Goal: Transaction & Acquisition: Purchase product/service

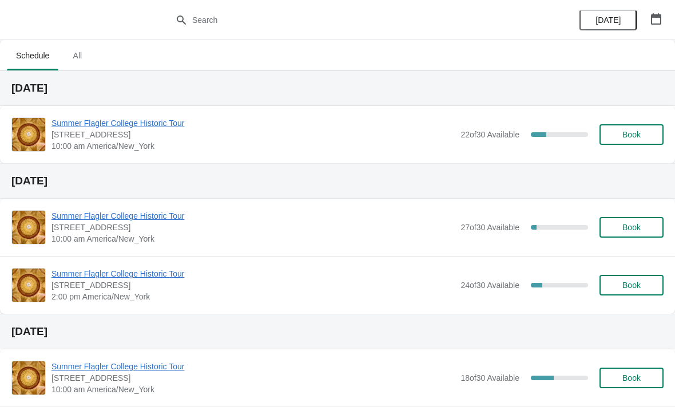
click at [58, 127] on span "Summer Flagler College Historic Tour" at bounding box center [252, 122] width 403 height 11
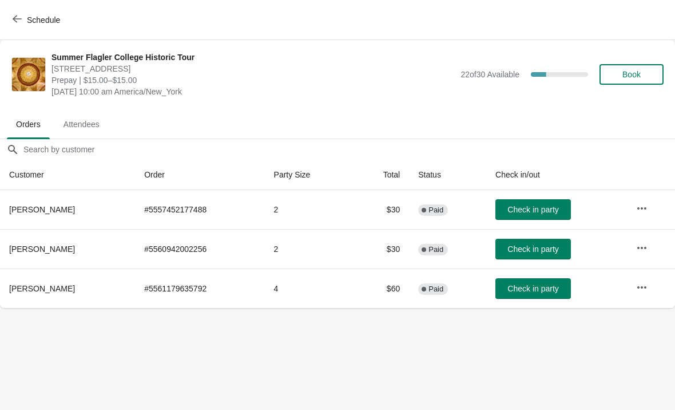
click at [629, 83] on button "Book" at bounding box center [632, 74] width 64 height 21
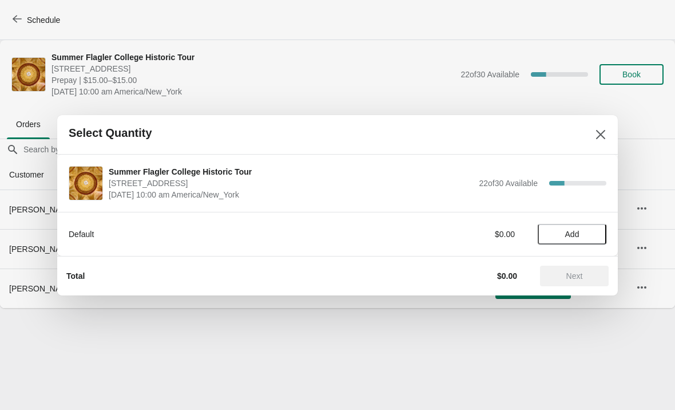
click at [582, 228] on button "Add" at bounding box center [572, 234] width 69 height 21
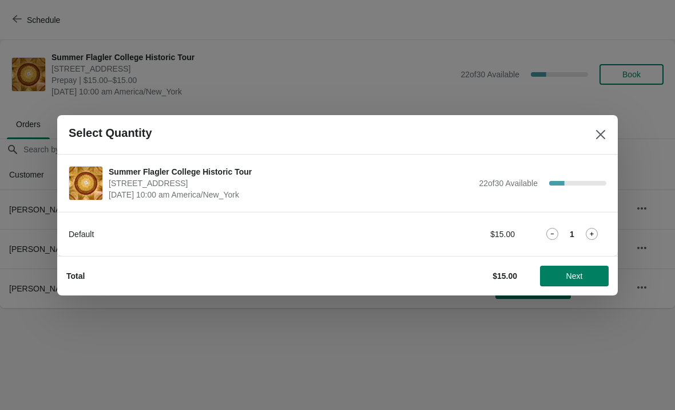
click at [581, 226] on div "Default $15.00 1" at bounding box center [338, 234] width 538 height 21
click at [595, 236] on icon at bounding box center [592, 234] width 12 height 12
click at [591, 272] on span "Next" at bounding box center [574, 275] width 50 height 9
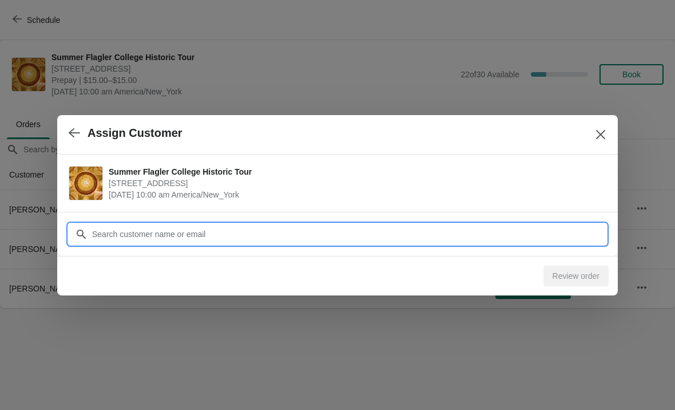
click at [541, 235] on input "Customer" at bounding box center [349, 234] width 515 height 21
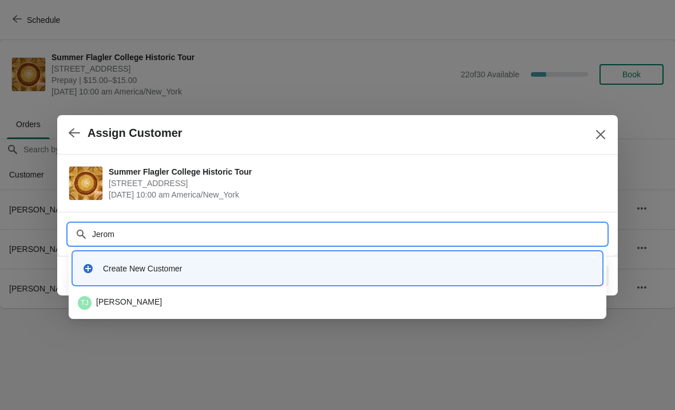
type input "Jerome"
click at [130, 275] on div "Create New Customer" at bounding box center [337, 267] width 519 height 23
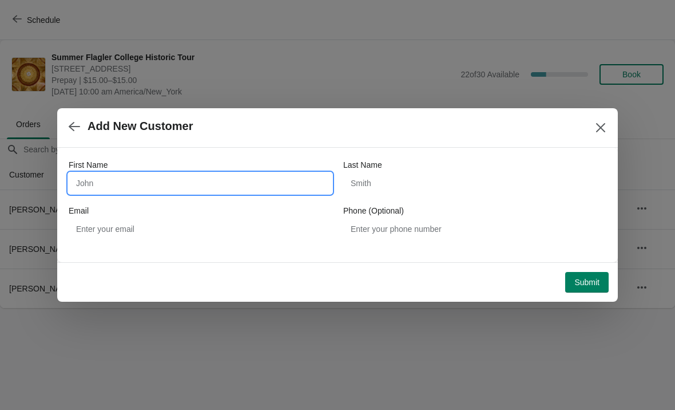
click at [233, 189] on input "First Name" at bounding box center [200, 183] width 263 height 21
type input "Jerome"
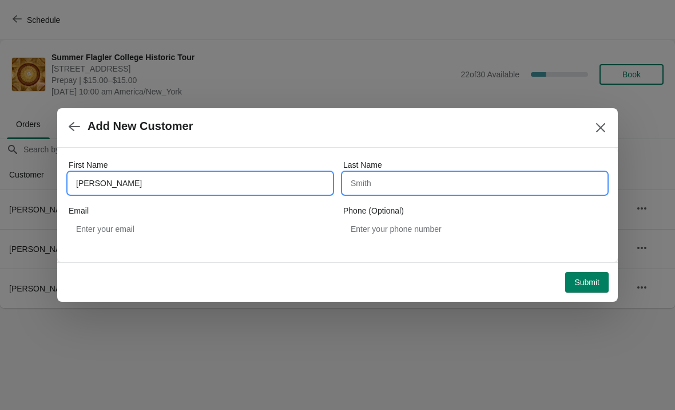
click at [414, 180] on input "Last Name" at bounding box center [474, 183] width 263 height 21
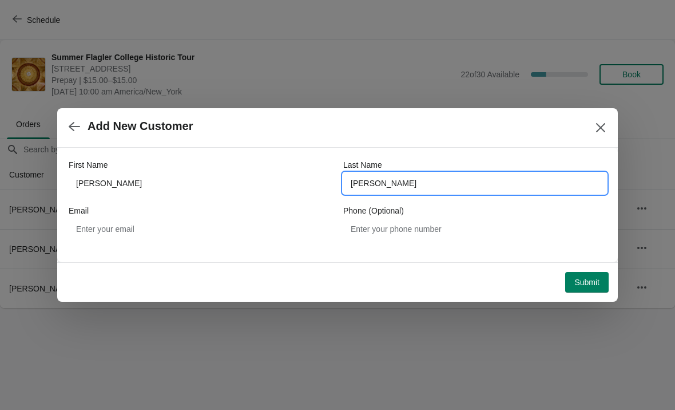
type input "Hawkins"
click at [336, 145] on div "Add New Customer" at bounding box center [337, 127] width 561 height 39
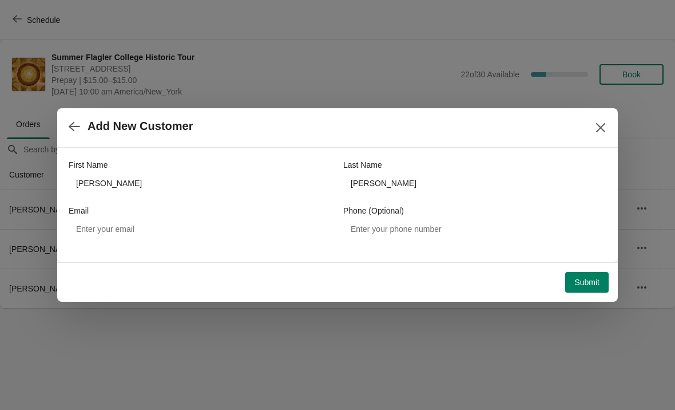
click at [589, 280] on span "Submit" at bounding box center [586, 281] width 25 height 9
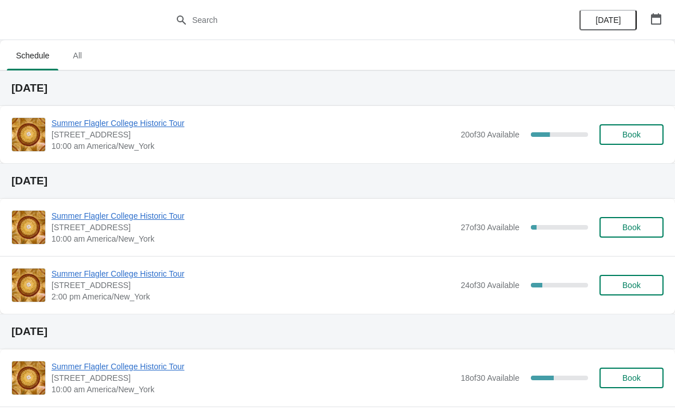
click at [412, 128] on span "Summer Flagler College Historic Tour" at bounding box center [252, 122] width 403 height 11
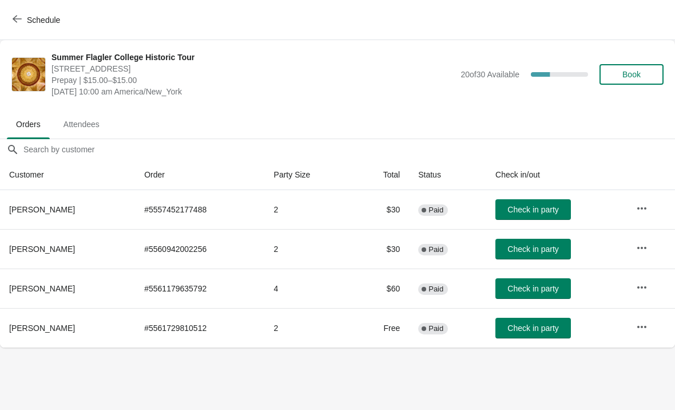
click at [537, 332] on span "Check in party" at bounding box center [532, 327] width 51 height 9
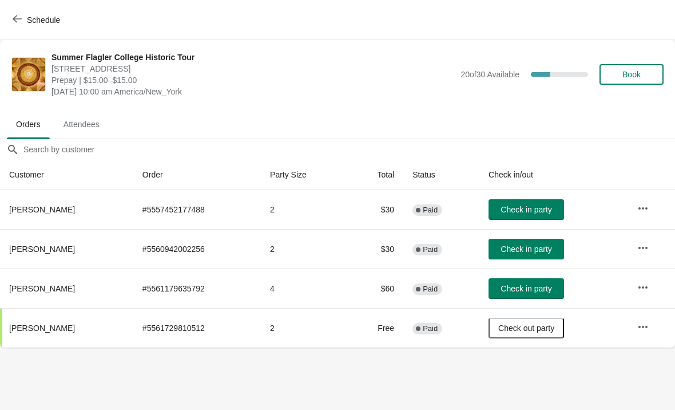
click at [634, 56] on div "Summer Flagler College Historic Tour [STREET_ADDRESS] Prepay | $15.00–$15.00 [D…" at bounding box center [357, 74] width 612 height 46
click at [638, 75] on span "Book" at bounding box center [631, 74] width 18 height 9
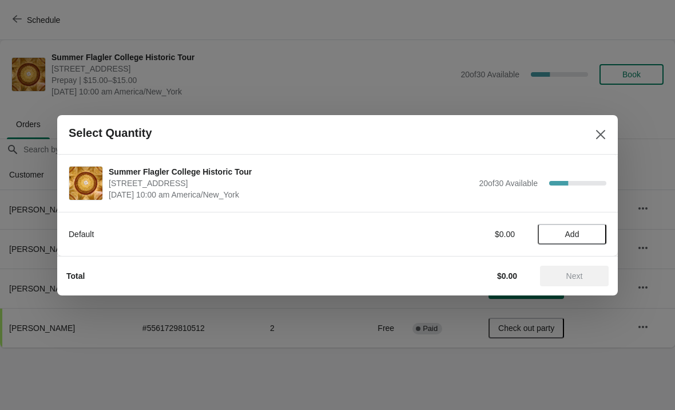
click at [583, 236] on span "Add" at bounding box center [572, 233] width 48 height 9
click at [581, 237] on div "1" at bounding box center [572, 234] width 69 height 12
click at [596, 237] on icon at bounding box center [592, 234] width 12 height 12
click at [596, 236] on icon at bounding box center [592, 234] width 12 height 12
click at [582, 273] on span "Next" at bounding box center [574, 275] width 17 height 9
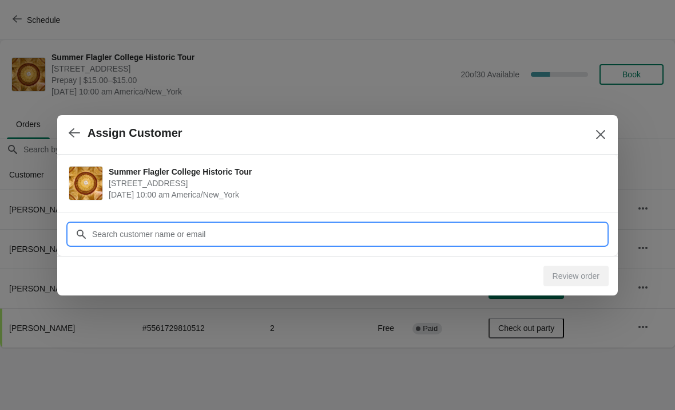
click at [483, 230] on input "Customer" at bounding box center [349, 234] width 515 height 21
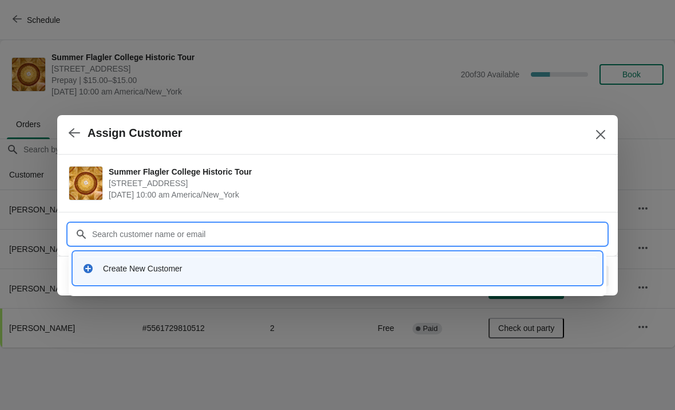
click at [157, 263] on div "Create New Customer" at bounding box center [348, 268] width 490 height 11
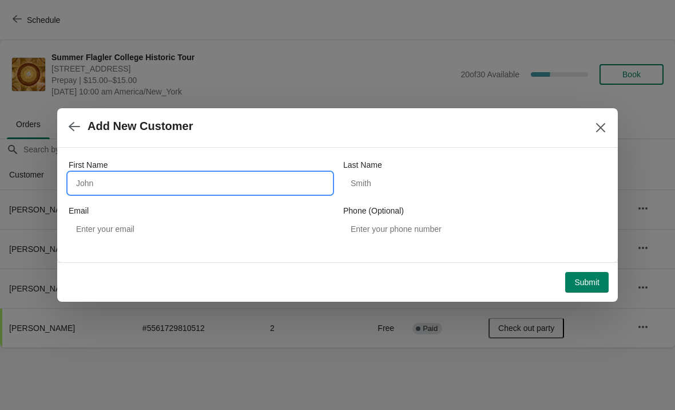
click at [129, 186] on input "First Name" at bounding box center [200, 183] width 263 height 21
type input "[PERSON_NAME]"
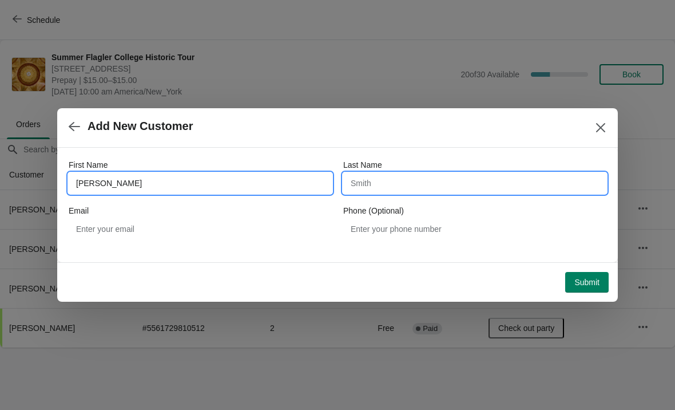
click at [386, 184] on input "Last Name" at bounding box center [474, 183] width 263 height 21
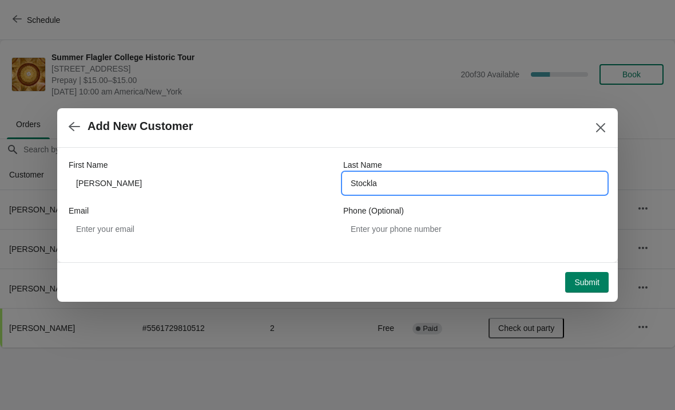
type input "Stockla"
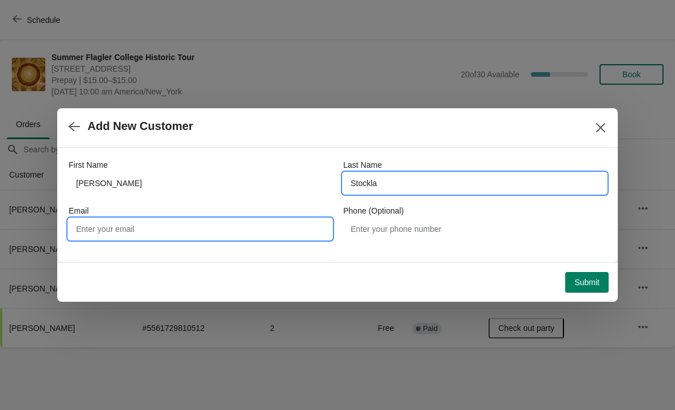
click at [216, 236] on input "Email" at bounding box center [200, 229] width 263 height 21
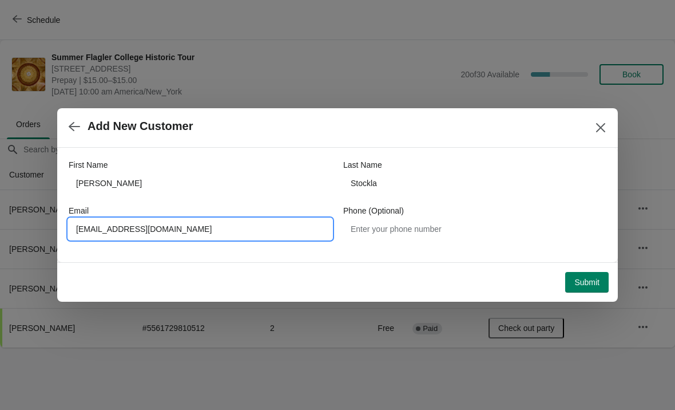
click at [85, 224] on input "[EMAIL_ADDRESS][DOMAIN_NAME]" at bounding box center [200, 229] width 263 height 21
type input "[EMAIL_ADDRESS][DOMAIN_NAME]"
click at [342, 124] on span "Add New Customer" at bounding box center [324, 126] width 510 height 13
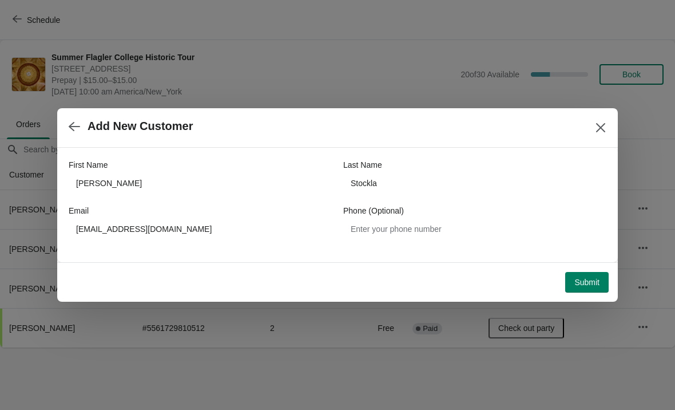
click at [584, 291] on button "Submit" at bounding box center [586, 282] width 43 height 21
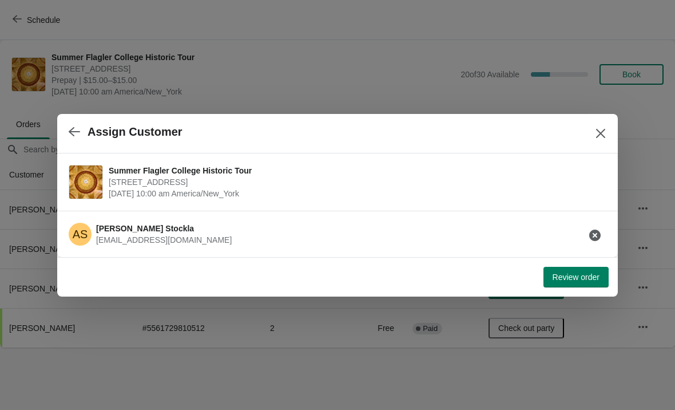
click at [572, 281] on span "Review order" at bounding box center [576, 276] width 47 height 9
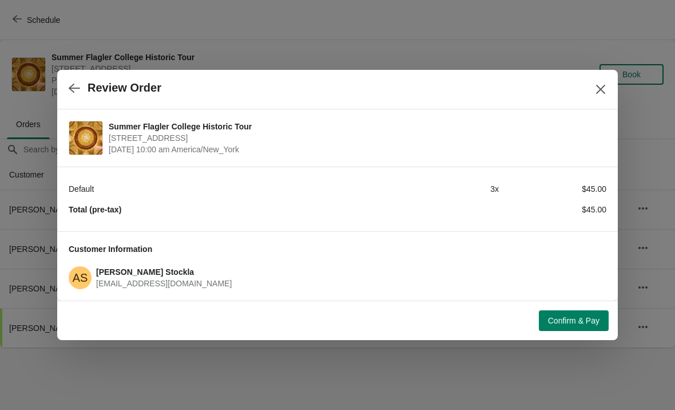
click at [573, 322] on span "Confirm & Pay" at bounding box center [573, 320] width 51 height 9
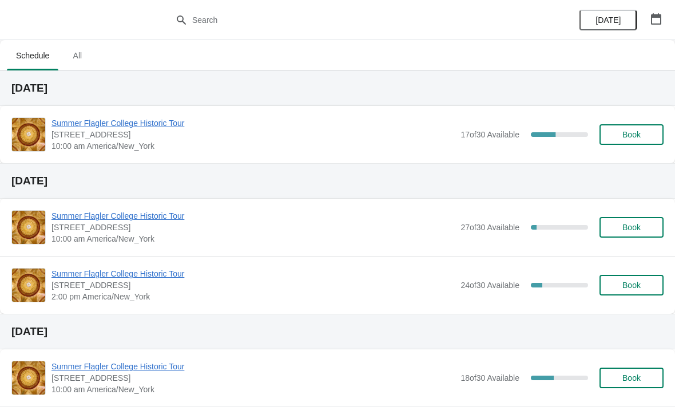
click at [128, 126] on span "Summer Flagler College Historic Tour" at bounding box center [252, 122] width 403 height 11
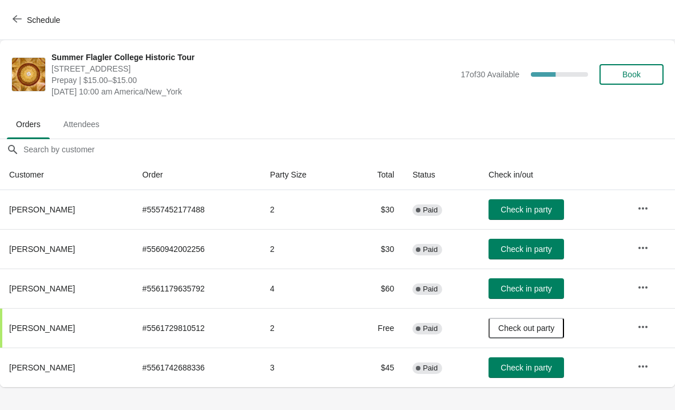
click at [525, 386] on td "Check in party" at bounding box center [553, 366] width 149 height 39
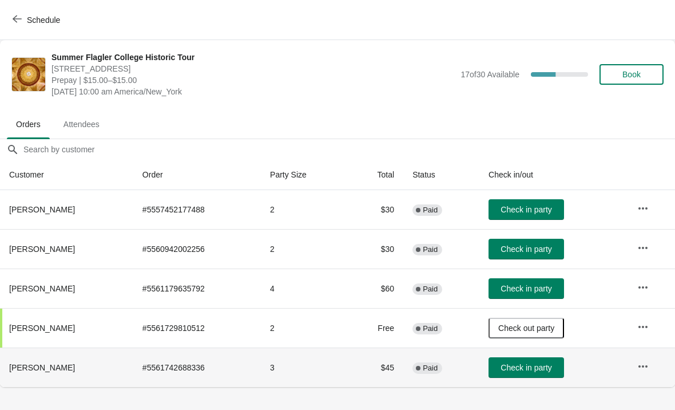
click at [521, 360] on button "Check in party" at bounding box center [527, 367] width 76 height 21
click at [534, 254] on button "Check in party" at bounding box center [527, 249] width 76 height 21
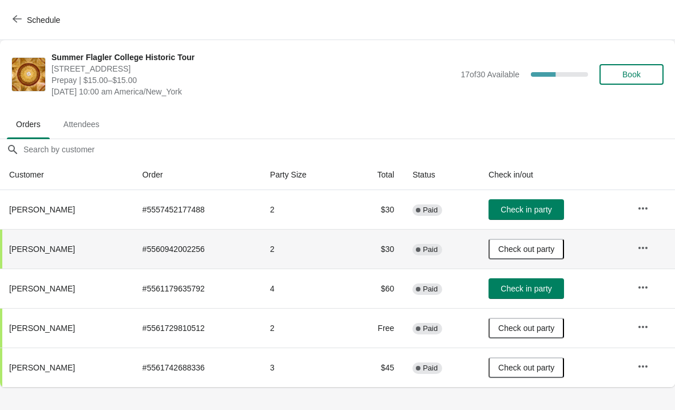
click at [27, 23] on span "Schedule" at bounding box center [43, 19] width 33 height 9
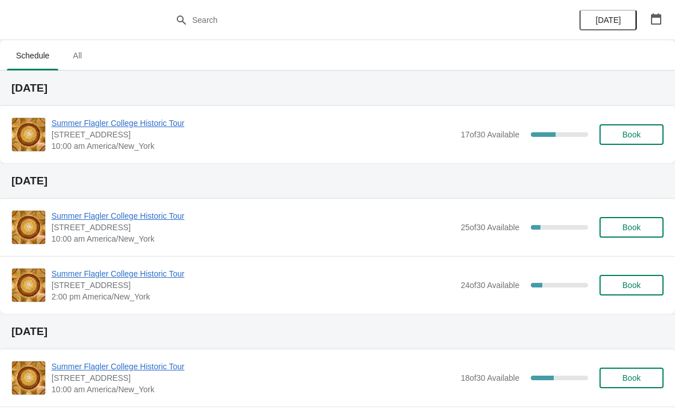
click at [80, 136] on span "[STREET_ADDRESS]" at bounding box center [252, 134] width 403 height 11
click at [69, 128] on span "Summer Flagler College Historic Tour" at bounding box center [252, 122] width 403 height 11
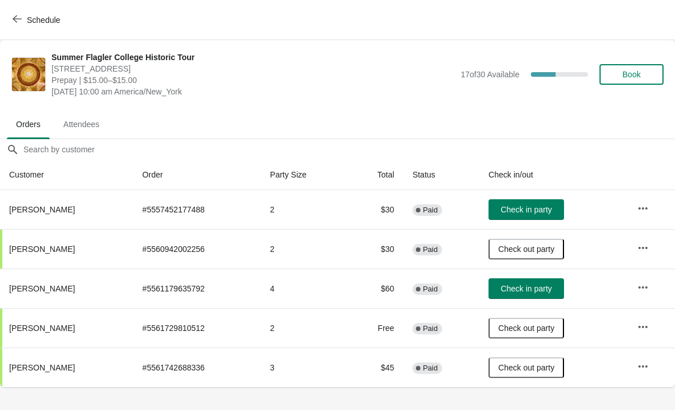
click at [514, 212] on span "Check in party" at bounding box center [526, 209] width 51 height 9
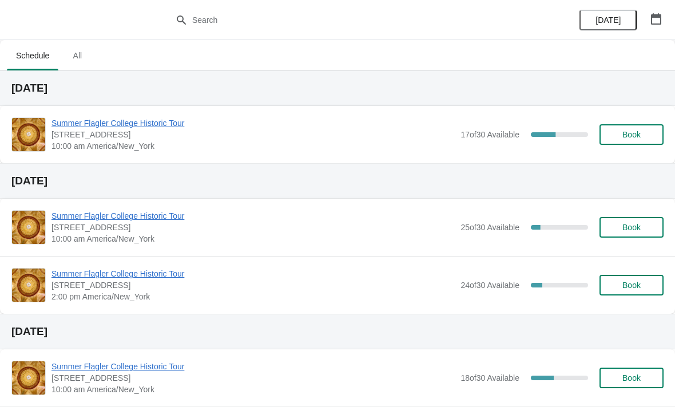
click at [82, 128] on span "Summer Flagler College Historic Tour" at bounding box center [252, 122] width 403 height 11
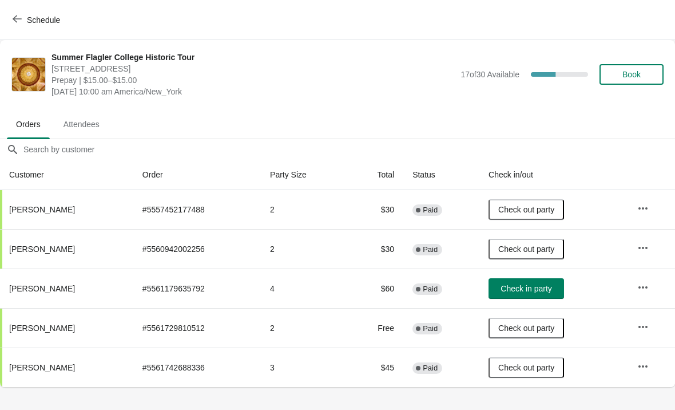
click at [528, 292] on span "Check in party" at bounding box center [526, 288] width 51 height 9
